Goal: Ask a question

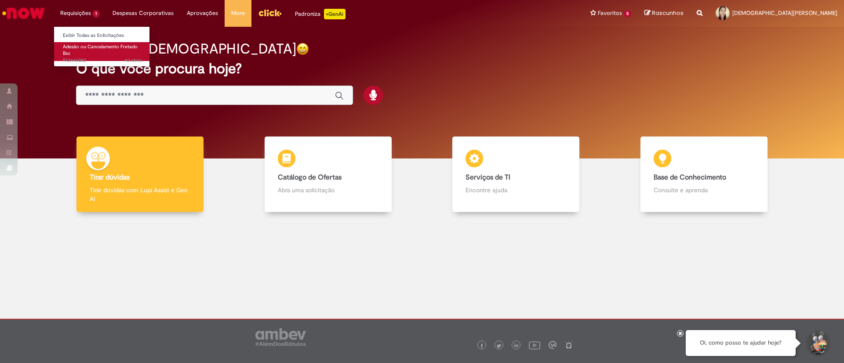
click at [84, 62] on span "4d atrás 4 dias atrás R13446082" at bounding box center [102, 60] width 79 height 7
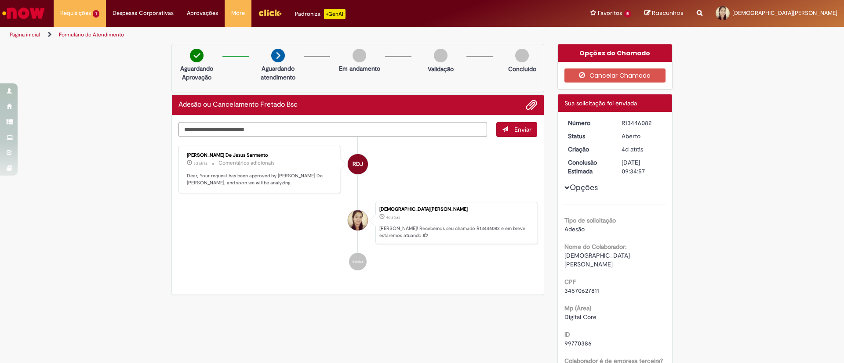
click at [268, 137] on textarea "Digite sua mensagem aqui..." at bounding box center [332, 129] width 308 height 15
type textarea "**********"
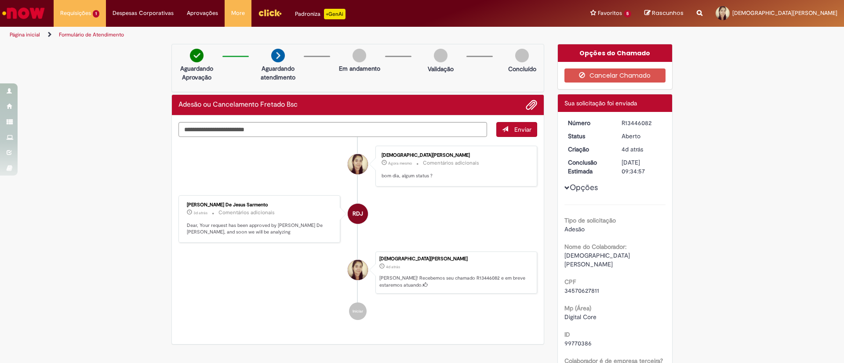
click at [46, 11] on link "Ir para a Homepage" at bounding box center [23, 13] width 47 height 26
